Goal: Navigation & Orientation: Understand site structure

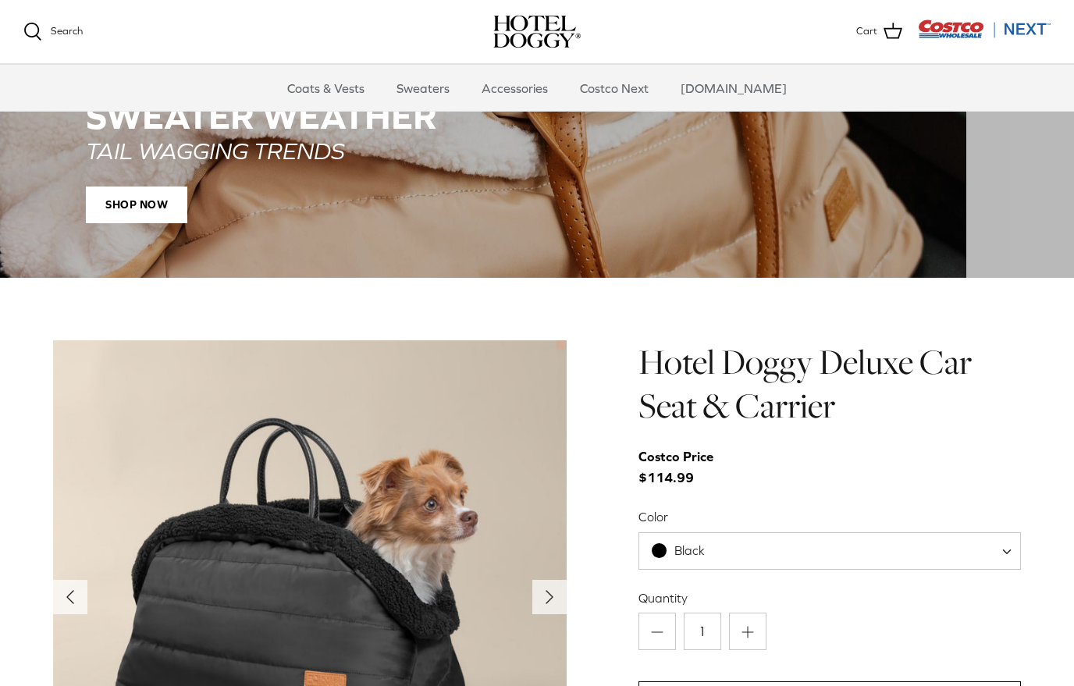
scroll to position [1302, 0]
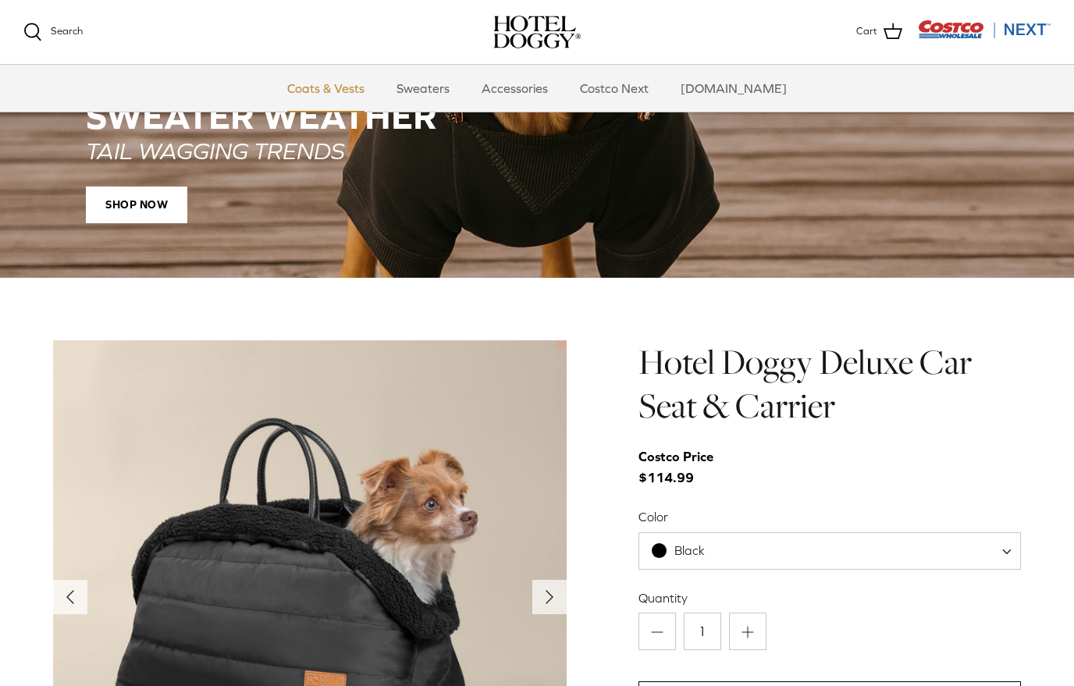
click at [332, 85] on link "Coats & Vests" at bounding box center [325, 88] width 105 height 47
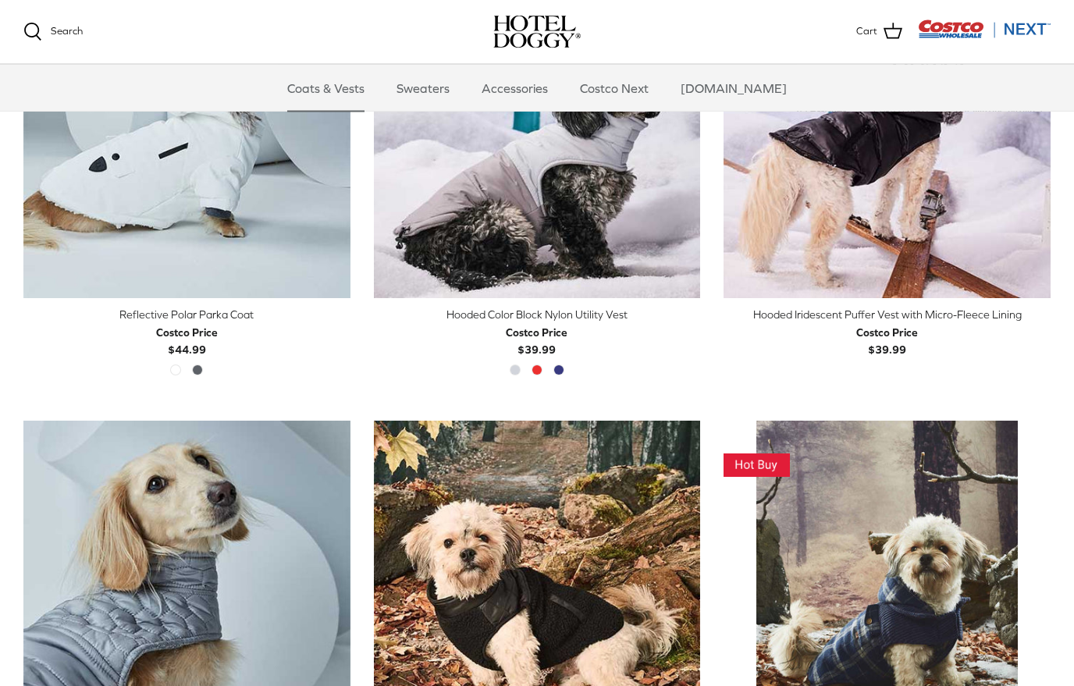
scroll to position [1408, 0]
click at [428, 89] on link "Sweaters" at bounding box center [423, 88] width 81 height 47
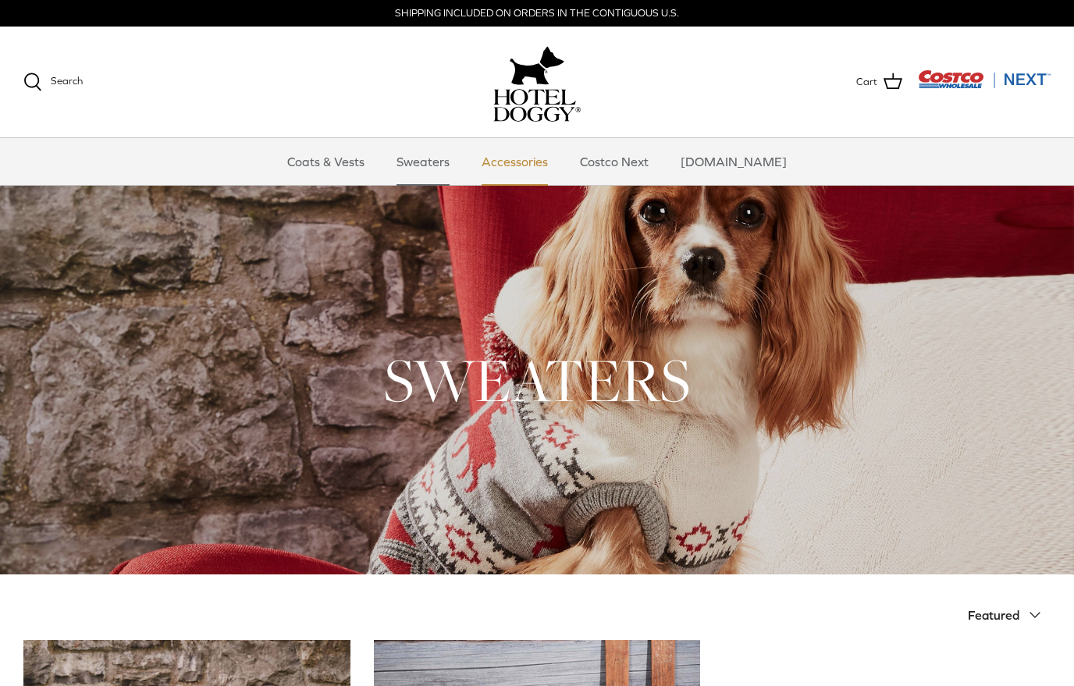
click at [529, 157] on link "Accessories" at bounding box center [515, 161] width 94 height 47
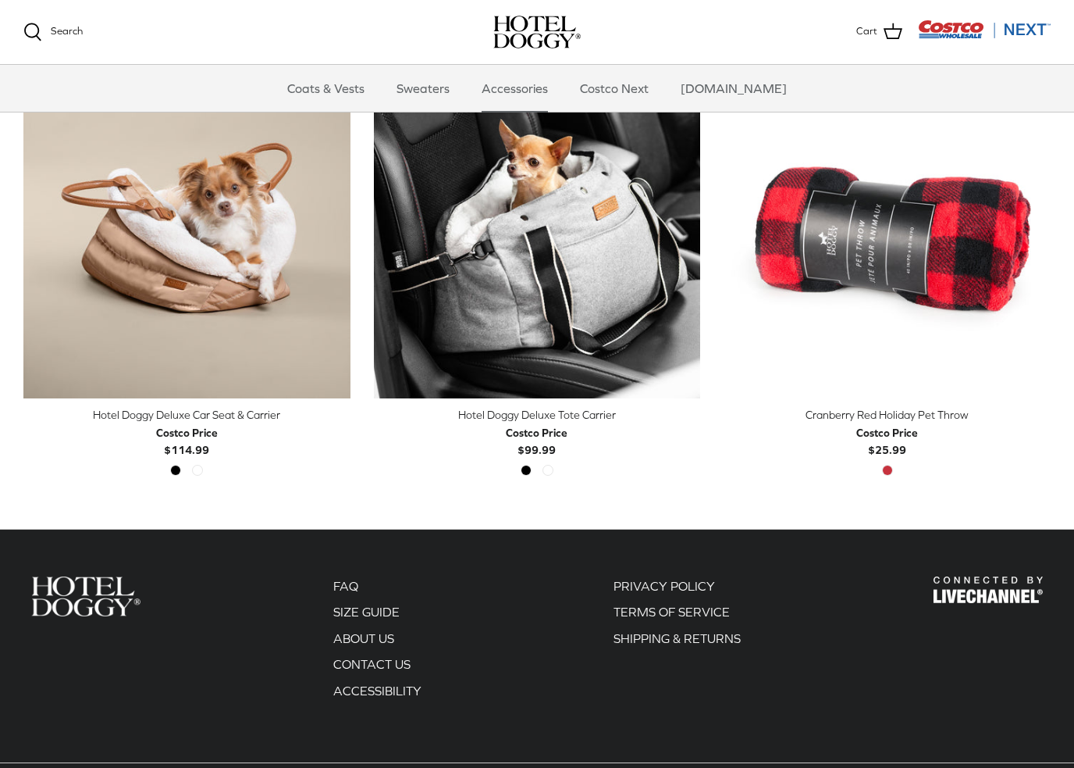
scroll to position [409, 0]
click at [622, 92] on link "Costco Next" at bounding box center [614, 88] width 97 height 47
